Goal: Task Accomplishment & Management: Manage account settings

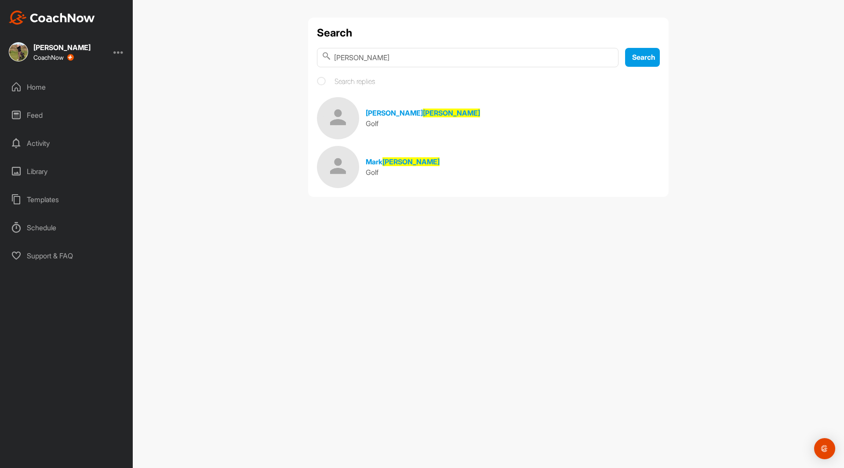
click at [29, 87] on div "Home" at bounding box center [67, 87] width 124 height 22
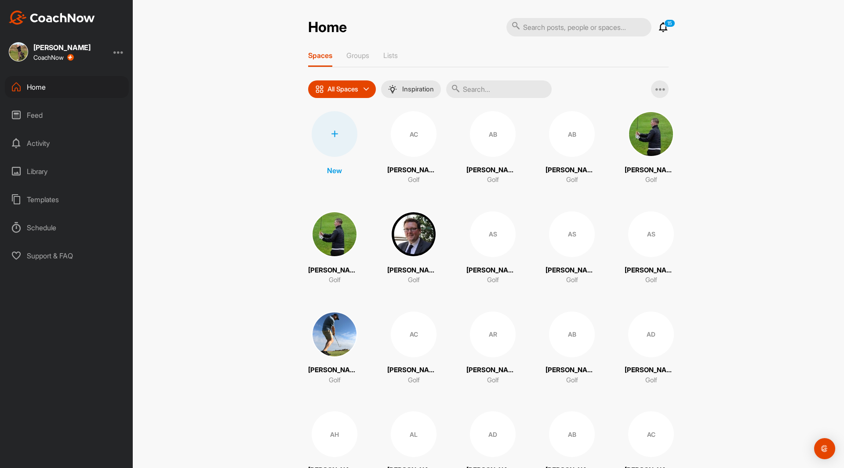
click at [333, 138] on div at bounding box center [335, 134] width 46 height 46
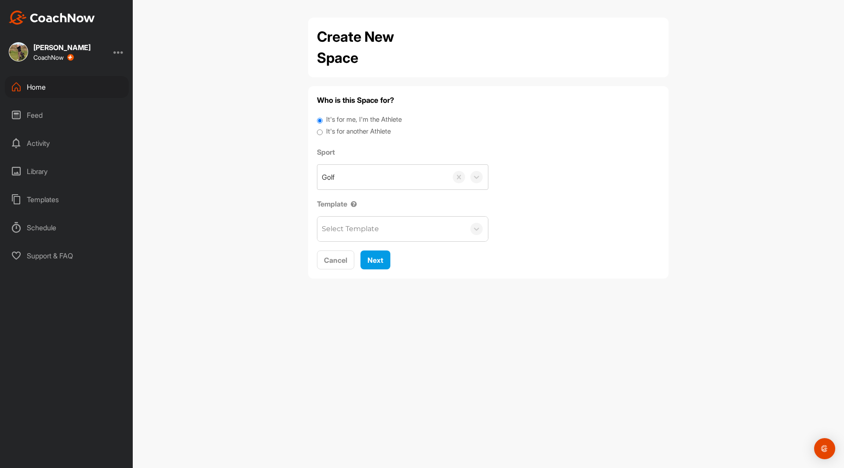
click at [320, 131] on input "It's for another Athlete" at bounding box center [320, 133] width 6 height 12
radio input "true"
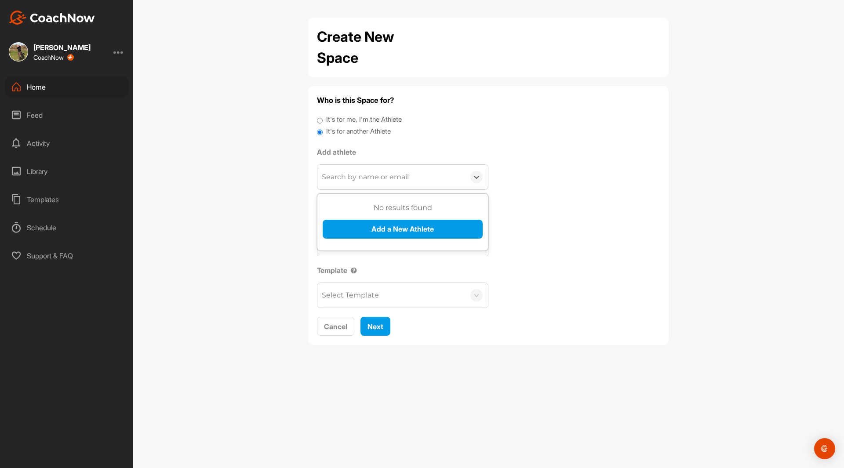
click at [350, 180] on div "Search by name or email" at bounding box center [365, 177] width 87 height 11
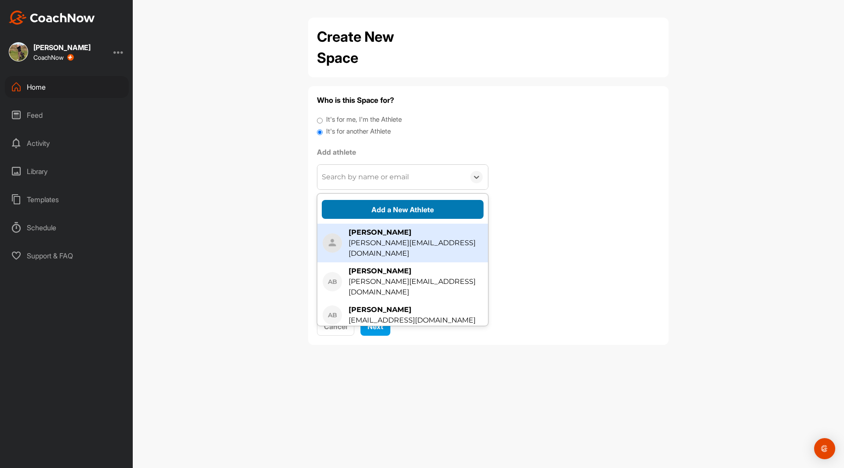
click at [363, 211] on button "Add a New Athlete" at bounding box center [403, 209] width 162 height 19
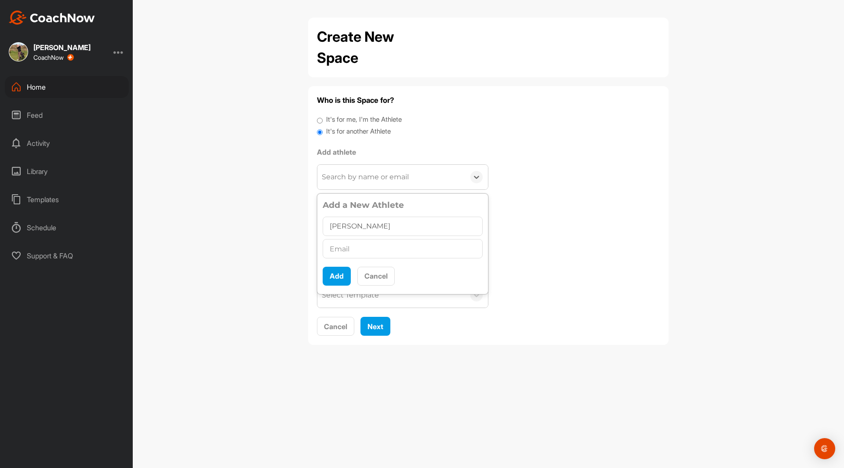
type input "[PERSON_NAME]"
click at [336, 249] on input "text" at bounding box center [403, 248] width 160 height 19
type input "[PERSON_NAME][EMAIL_ADDRESS][DOMAIN_NAME]"
click at [333, 278] on button "Add" at bounding box center [337, 276] width 28 height 19
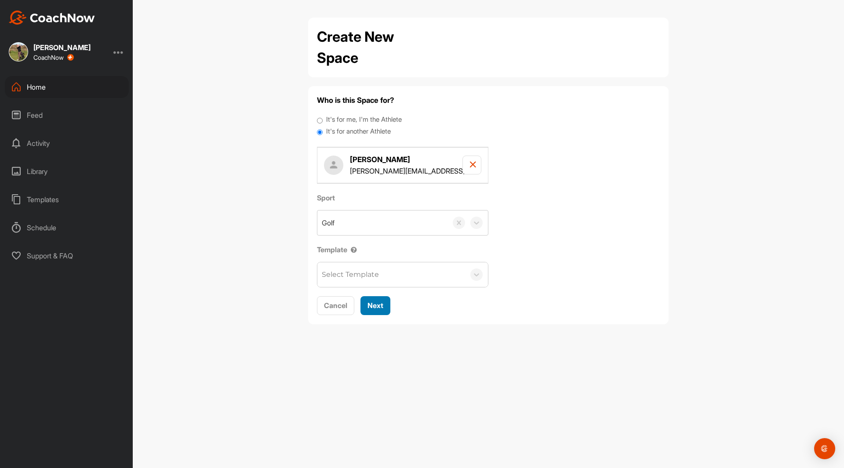
click at [382, 309] on span "Next" at bounding box center [375, 305] width 16 height 9
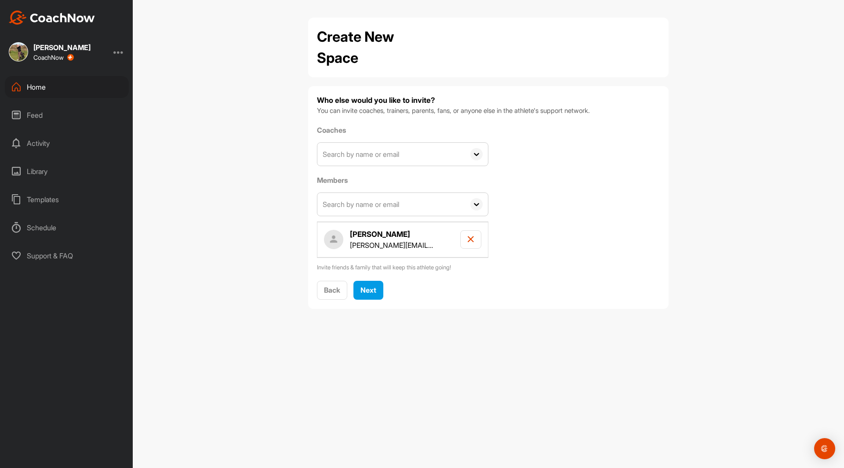
click at [360, 152] on input "text" at bounding box center [391, 154] width 148 height 23
type input "[PERSON_NAME]"
click at [473, 153] on icon at bounding box center [476, 154] width 12 height 12
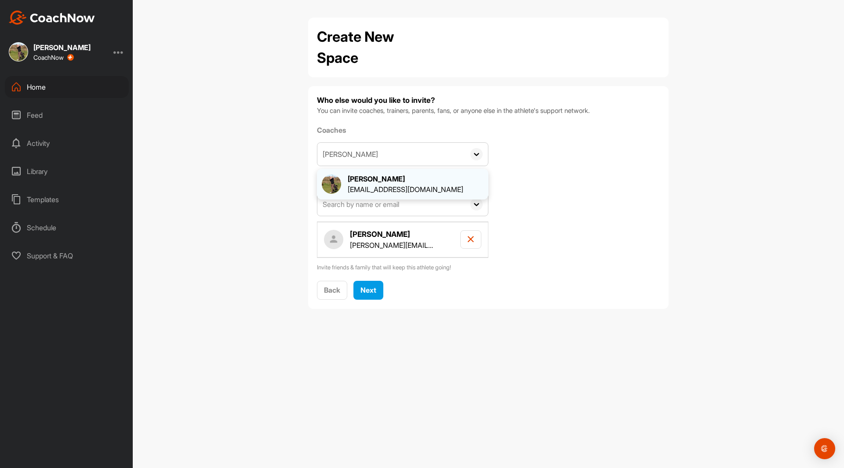
click at [426, 177] on div "[PERSON_NAME]" at bounding box center [406, 179] width 116 height 11
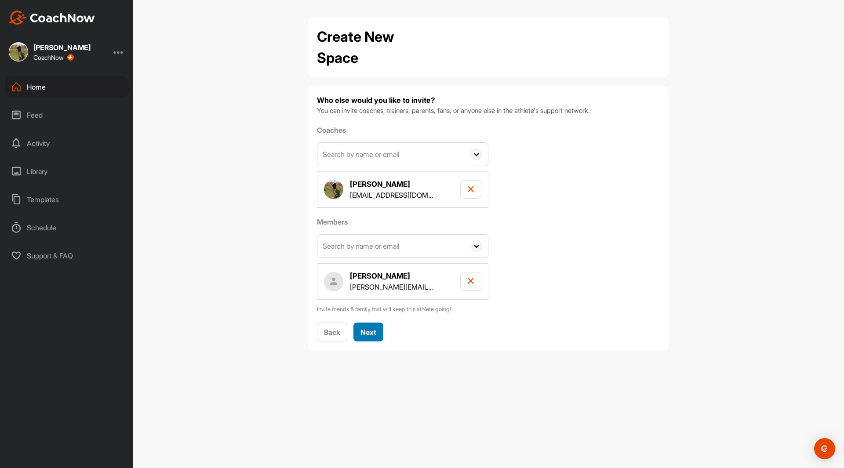
click at [371, 334] on span "Next" at bounding box center [368, 332] width 16 height 9
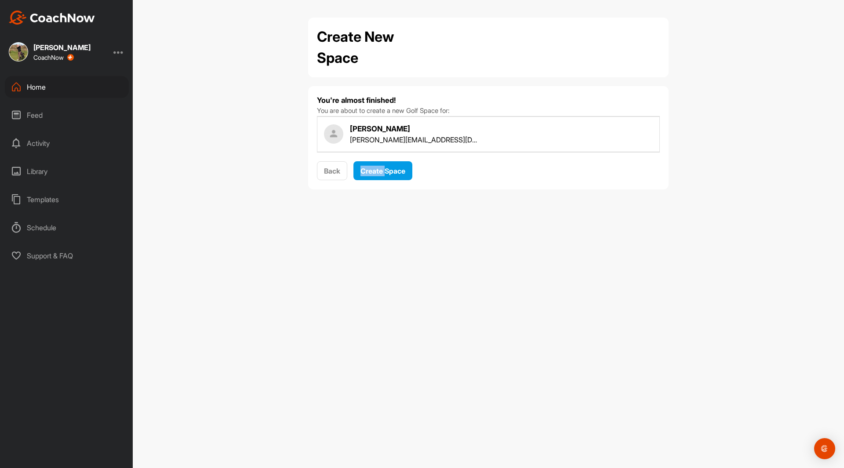
click at [371, 334] on div "Create New Space You're almost finished! You are about to create a new Golf Spa…" at bounding box center [488, 234] width 711 height 468
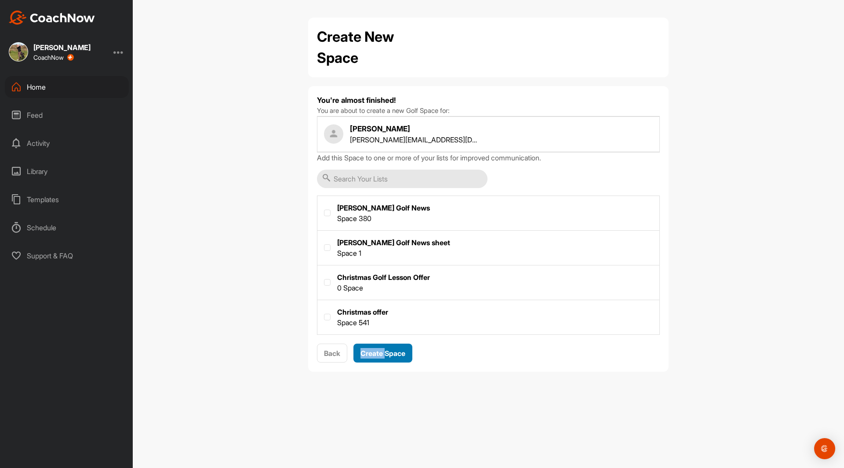
click at [391, 353] on span "Create Space" at bounding box center [382, 353] width 45 height 9
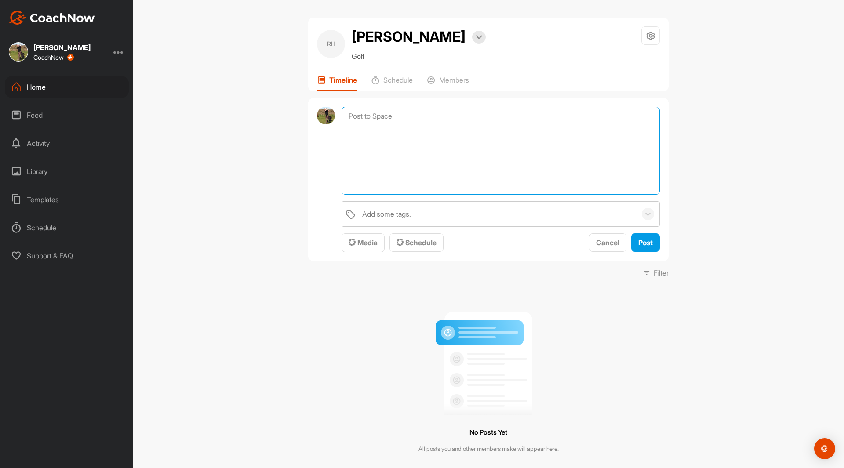
click at [367, 115] on textarea at bounding box center [501, 151] width 318 height 88
click at [363, 246] on span "Media" at bounding box center [363, 242] width 29 height 9
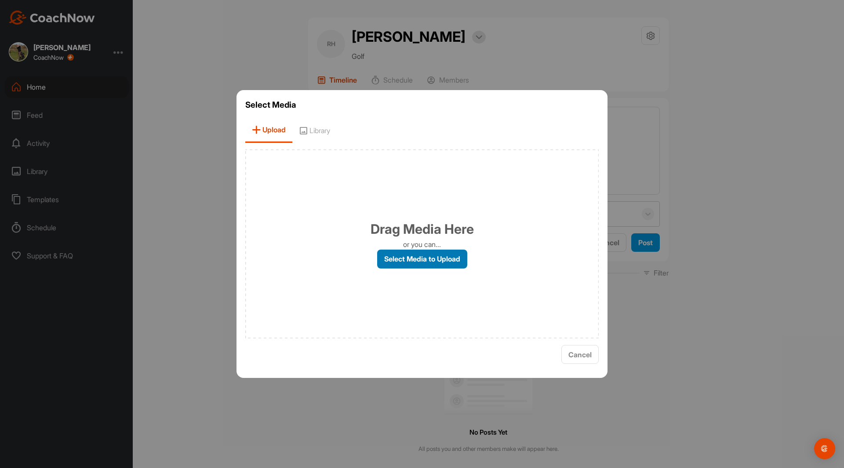
click at [407, 258] on label "Select Media to Upload" at bounding box center [422, 259] width 90 height 19
click at [0, 0] on input "Select Media to Upload" at bounding box center [0, 0] width 0 height 0
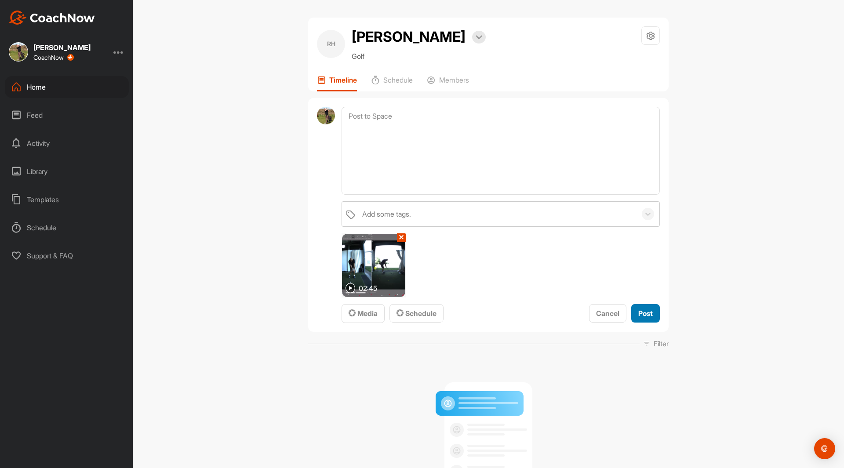
click at [642, 316] on span "Post" at bounding box center [645, 313] width 15 height 9
